Goal: Transaction & Acquisition: Purchase product/service

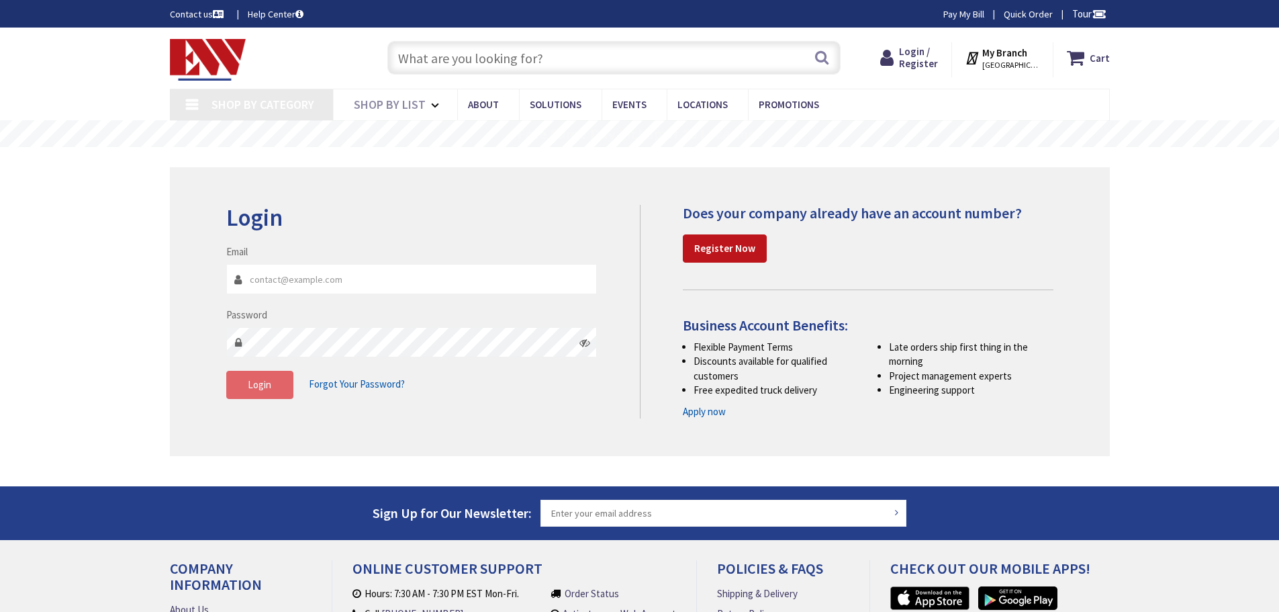
type input "[EMAIL_ADDRESS][DOMAIN_NAME]"
click at [259, 390] on span "Login" at bounding box center [260, 384] width 24 height 13
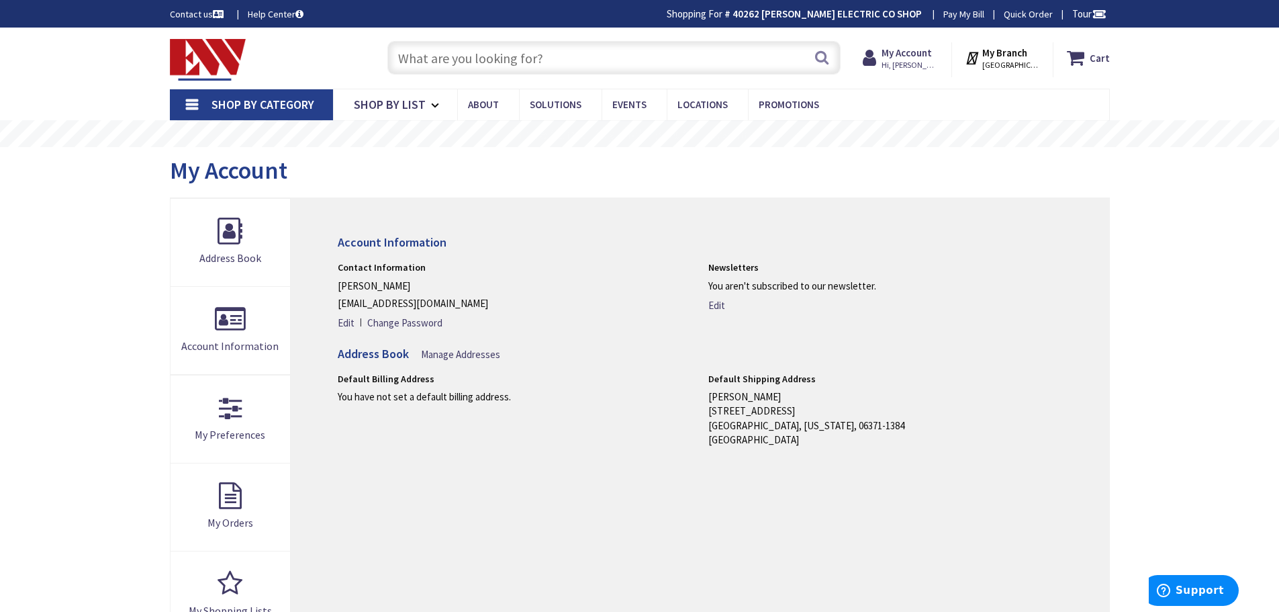
click at [495, 65] on input "text" at bounding box center [613, 58] width 453 height 34
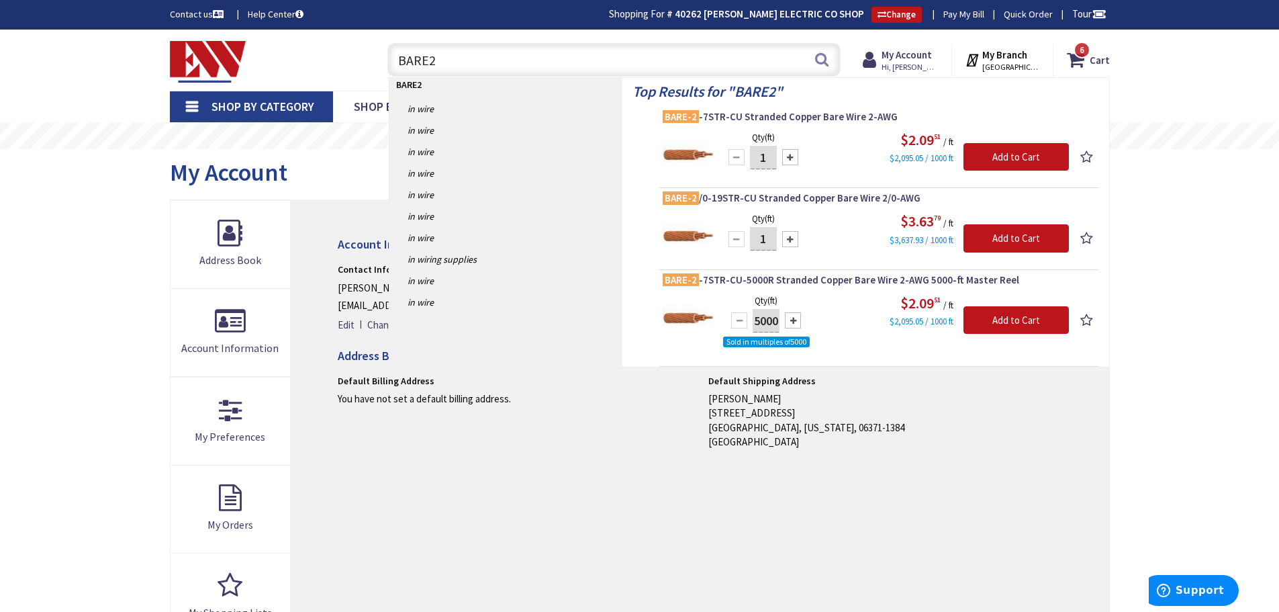
type input "BARE2"
